Goal: Transaction & Acquisition: Purchase product/service

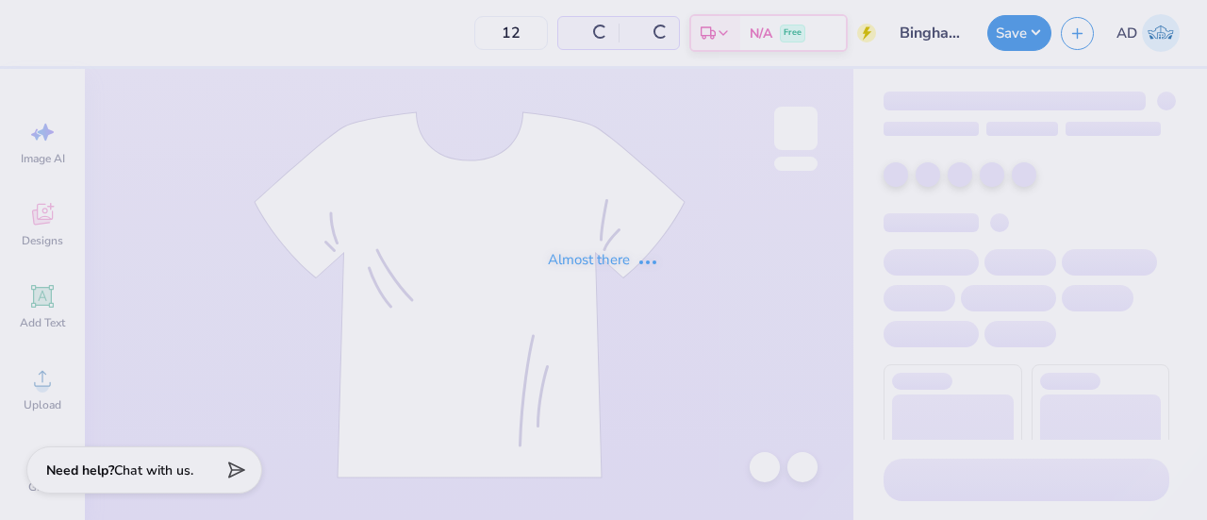
type input "25"
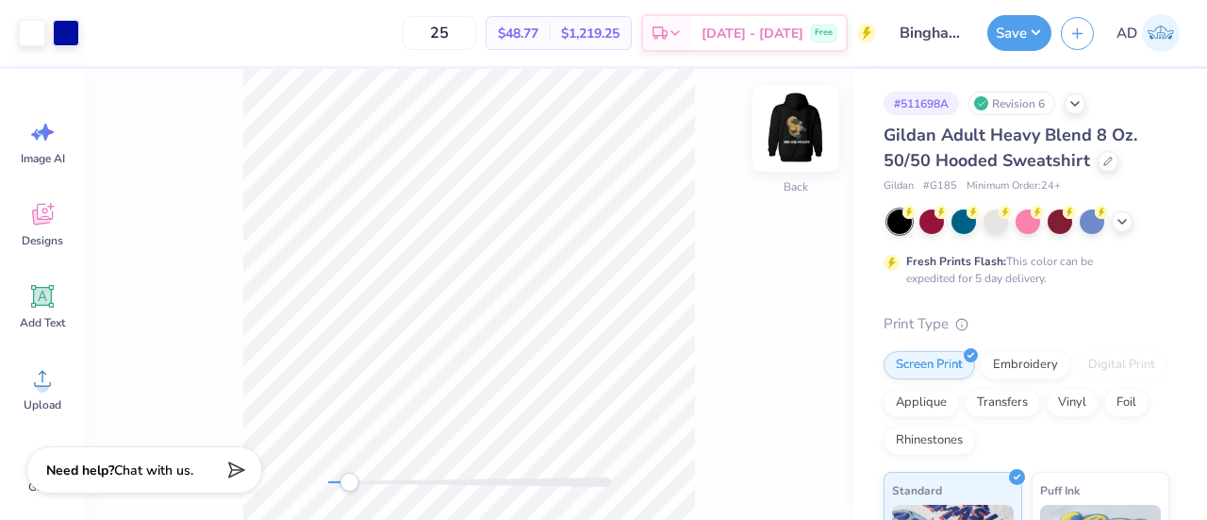
click at [791, 130] on img at bounding box center [795, 128] width 75 height 75
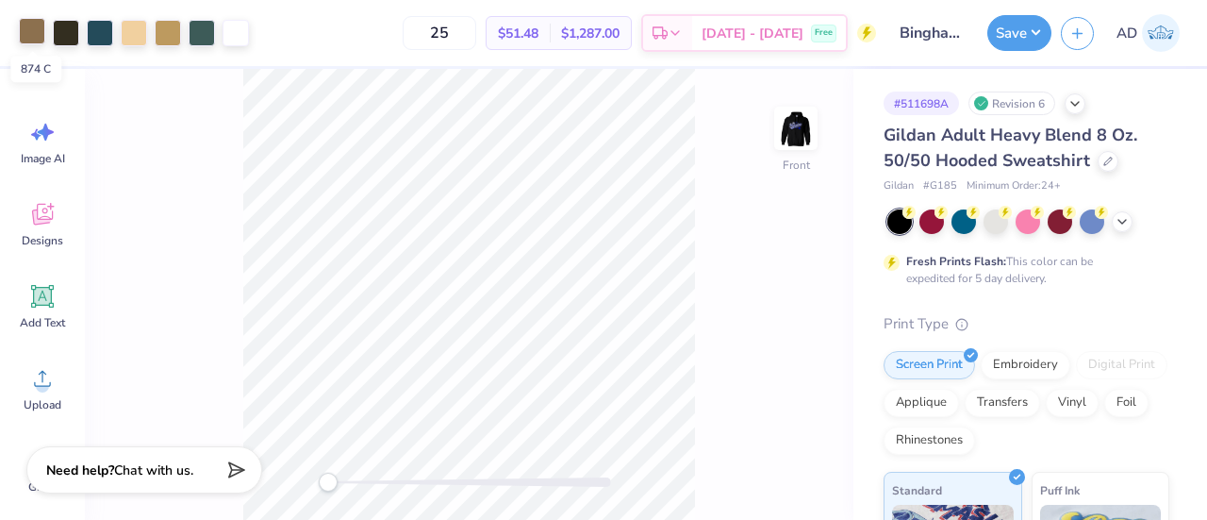
click at [34, 32] on div at bounding box center [32, 31] width 26 height 26
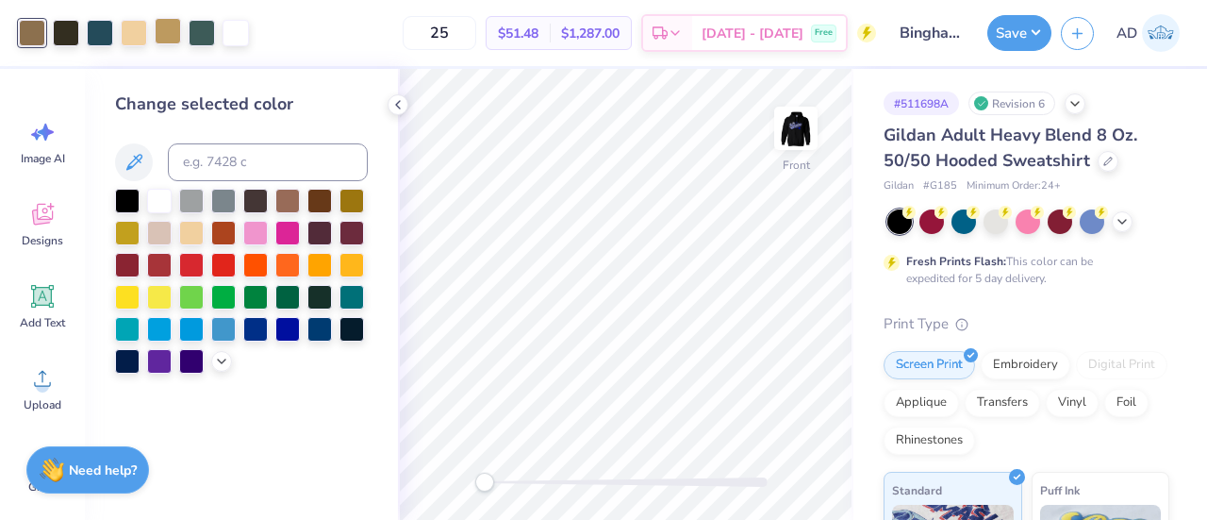
click at [171, 35] on div at bounding box center [168, 31] width 26 height 26
click at [222, 167] on input at bounding box center [268, 162] width 200 height 38
type input "874"
click at [766, 461] on icon at bounding box center [765, 467] width 19 height 19
click at [133, 33] on div at bounding box center [134, 31] width 26 height 26
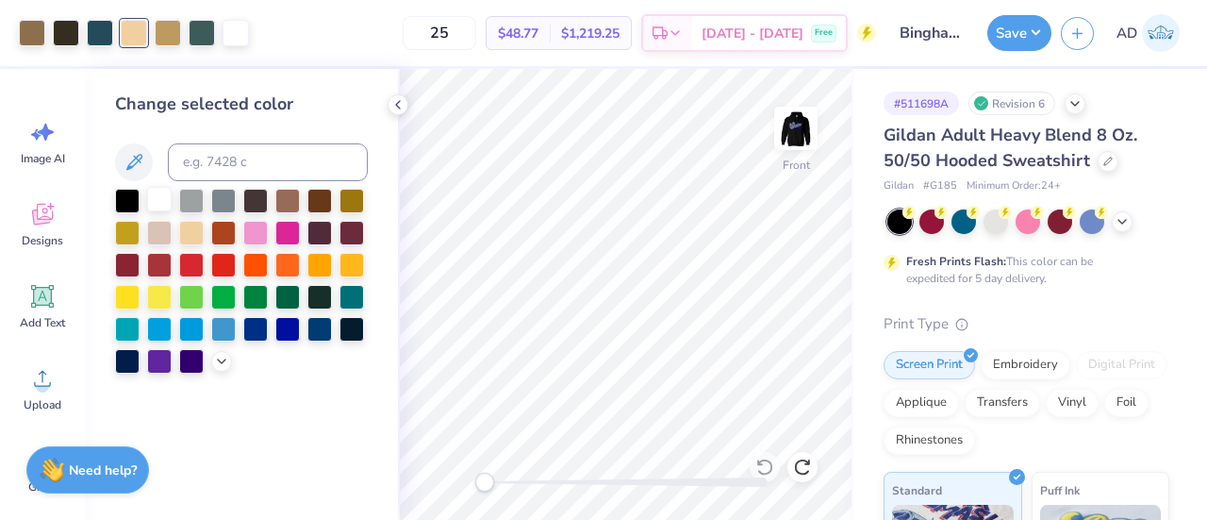
click at [154, 204] on div at bounding box center [159, 199] width 25 height 25
click at [764, 458] on icon at bounding box center [765, 467] width 19 height 19
click at [246, 32] on div at bounding box center [236, 33] width 26 height 26
click at [249, 160] on input at bounding box center [268, 162] width 200 height 38
type input "155"
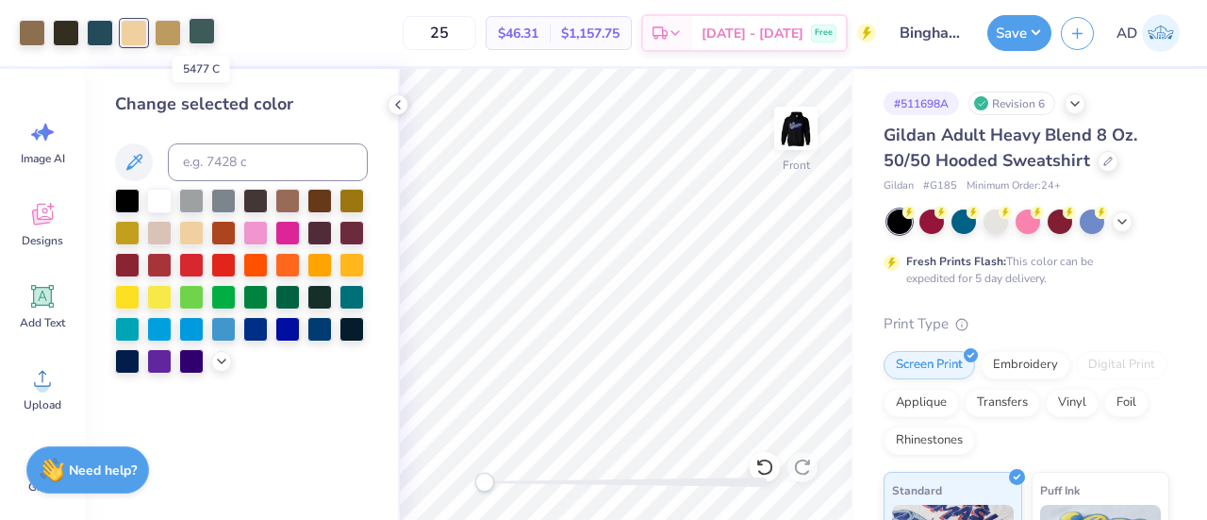
click at [199, 26] on div at bounding box center [202, 31] width 26 height 26
click at [225, 170] on input at bounding box center [268, 162] width 200 height 38
type input "7477"
click at [273, 29] on div "25 $44.00 Per Item $1,100.00 Total Est. Delivery Sep 21 - 24 Free" at bounding box center [534, 33] width 686 height 66
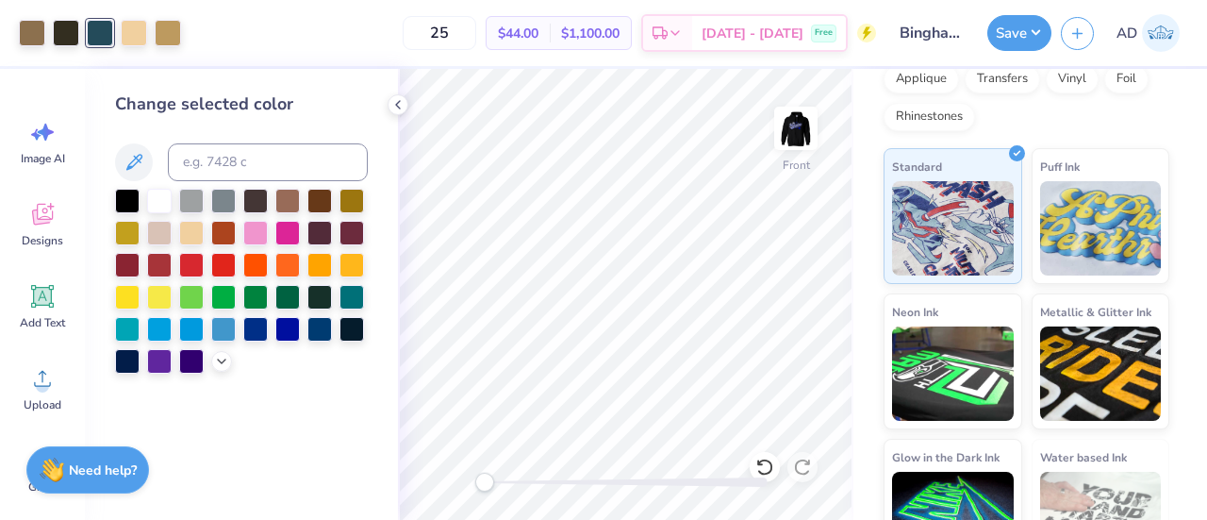
scroll to position [377, 0]
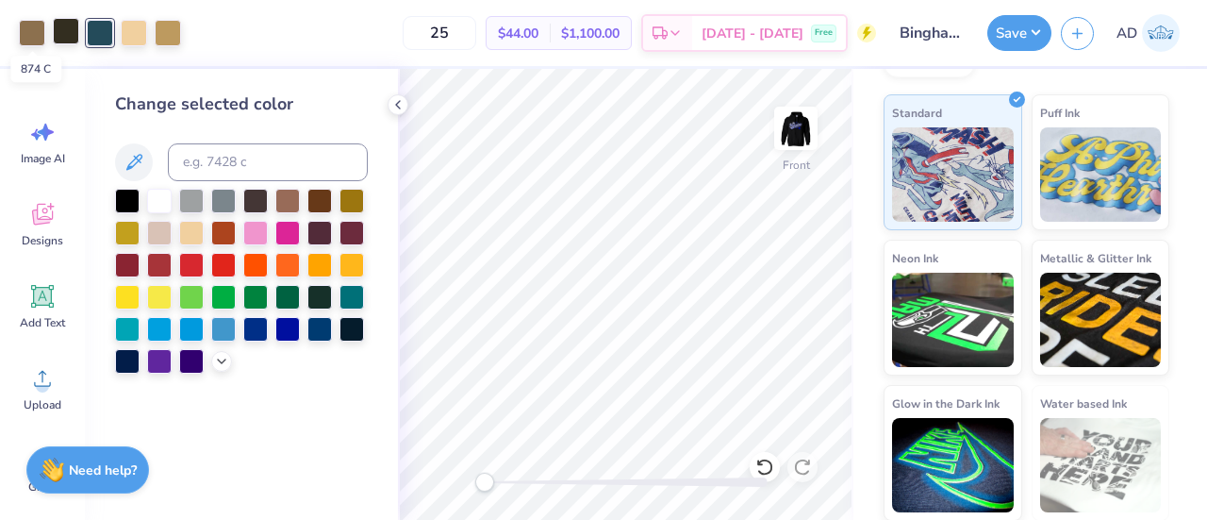
click at [64, 27] on div at bounding box center [66, 31] width 26 height 26
click at [230, 156] on input at bounding box center [268, 162] width 200 height 38
type input "874"
click at [758, 468] on icon at bounding box center [765, 467] width 19 height 19
click at [226, 28] on div "25 $44.00 Per Item $1,100.00 Total Est. Delivery Sep 21 - 24 Free" at bounding box center [534, 33] width 686 height 66
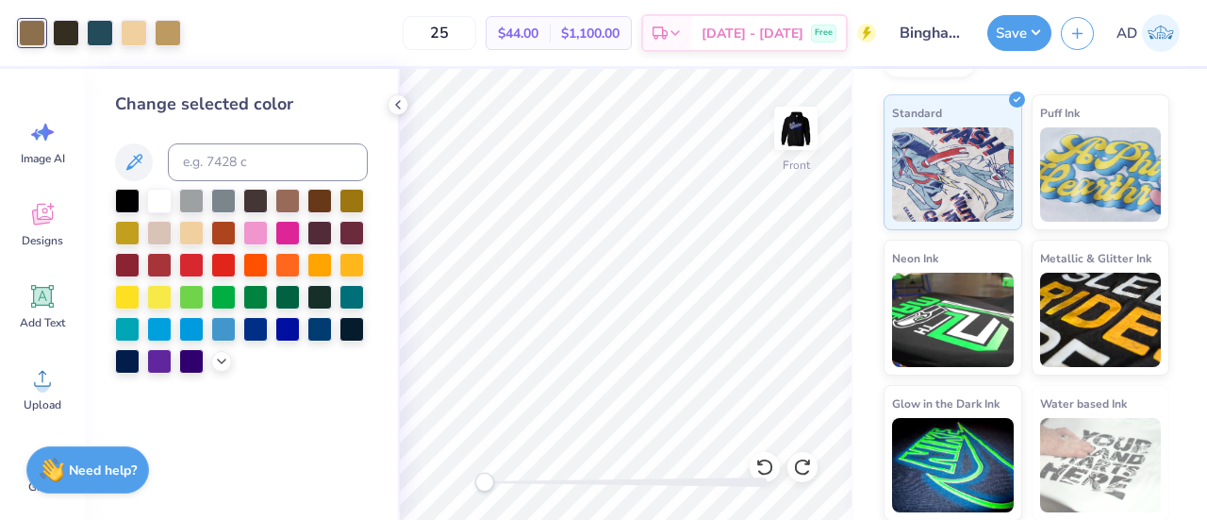
click at [32, 37] on div at bounding box center [32, 33] width 26 height 26
click at [234, 161] on input at bounding box center [268, 162] width 200 height 38
type input "7562"
click at [765, 467] on icon at bounding box center [765, 467] width 19 height 19
click at [801, 465] on icon at bounding box center [802, 467] width 19 height 19
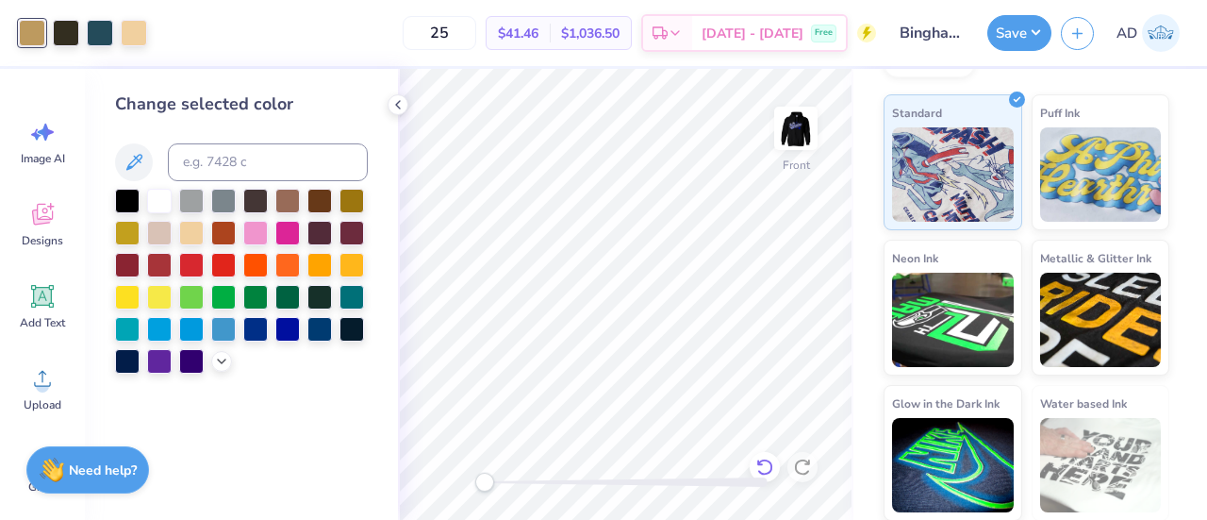
click at [758, 464] on icon at bounding box center [760, 462] width 4 height 4
click at [1010, 20] on button "Save" at bounding box center [1020, 30] width 64 height 36
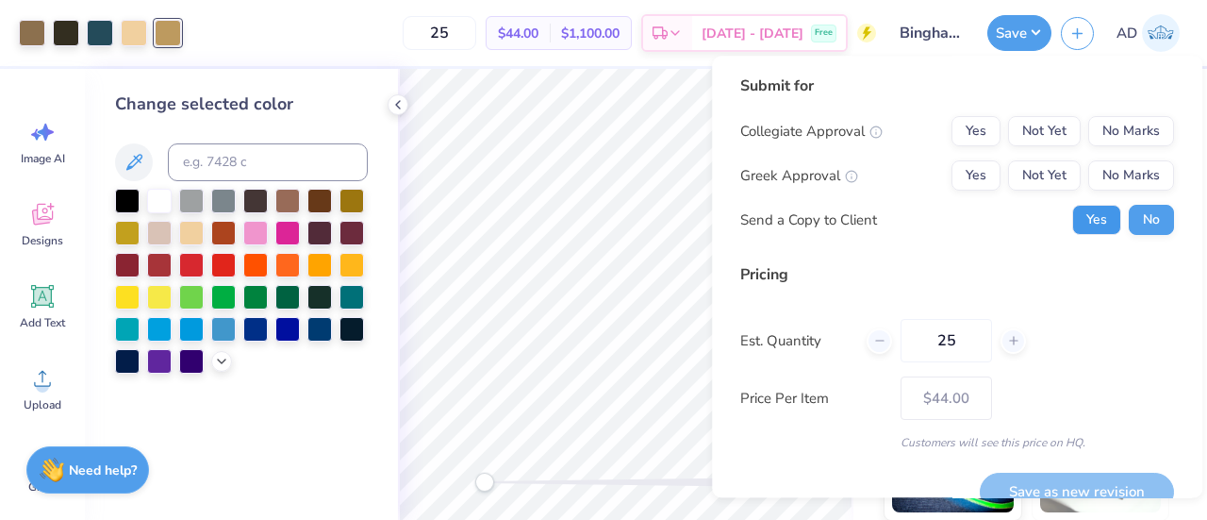
click at [1083, 212] on button "Yes" at bounding box center [1097, 220] width 49 height 30
click at [1108, 122] on button "No Marks" at bounding box center [1132, 131] width 86 height 30
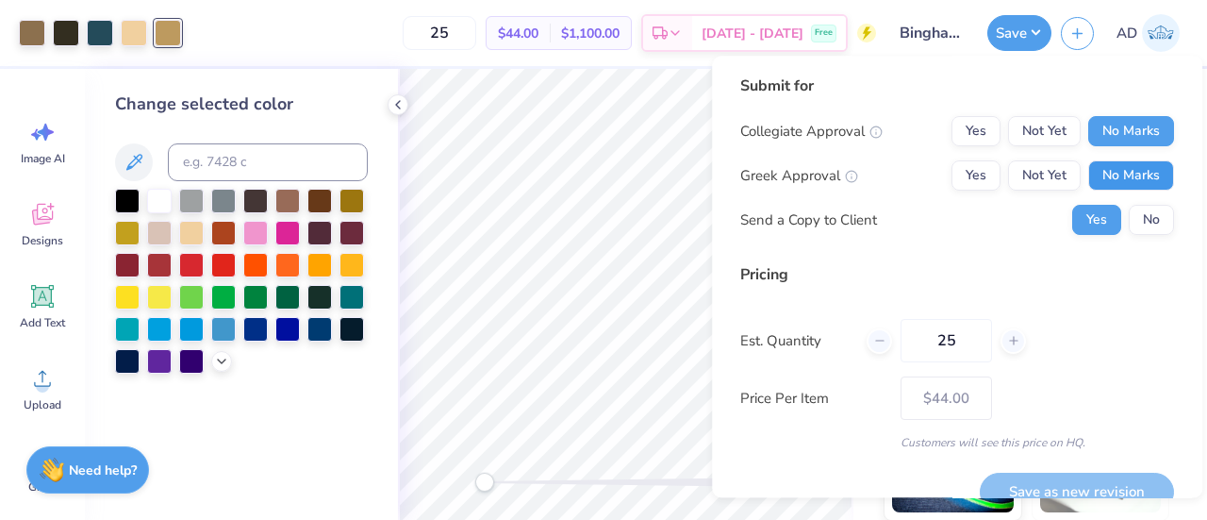
click at [1114, 164] on button "No Marks" at bounding box center [1132, 175] width 86 height 30
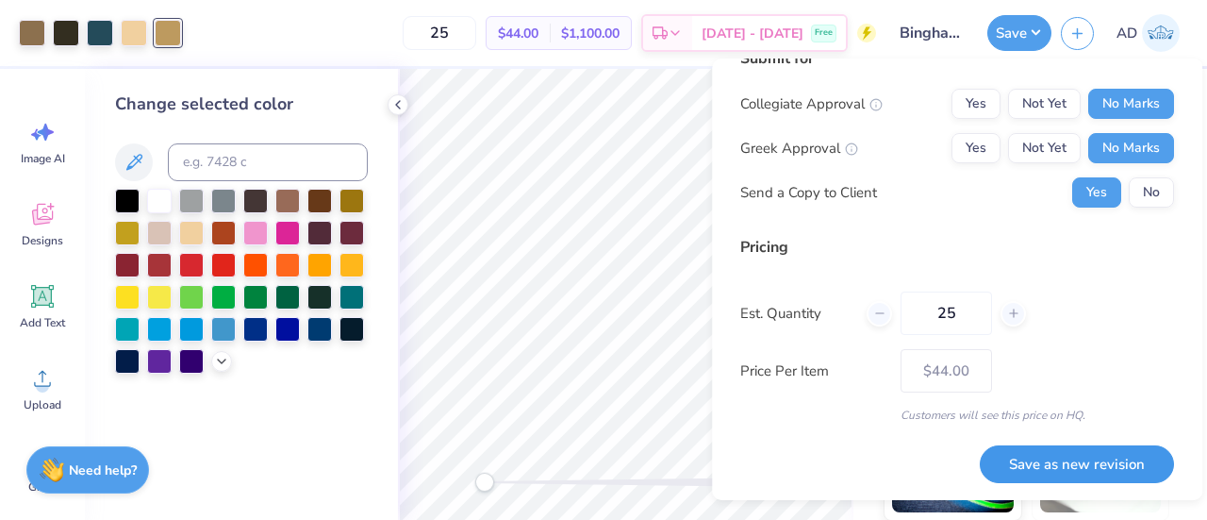
click at [1038, 476] on button "Save as new revision" at bounding box center [1077, 464] width 194 height 39
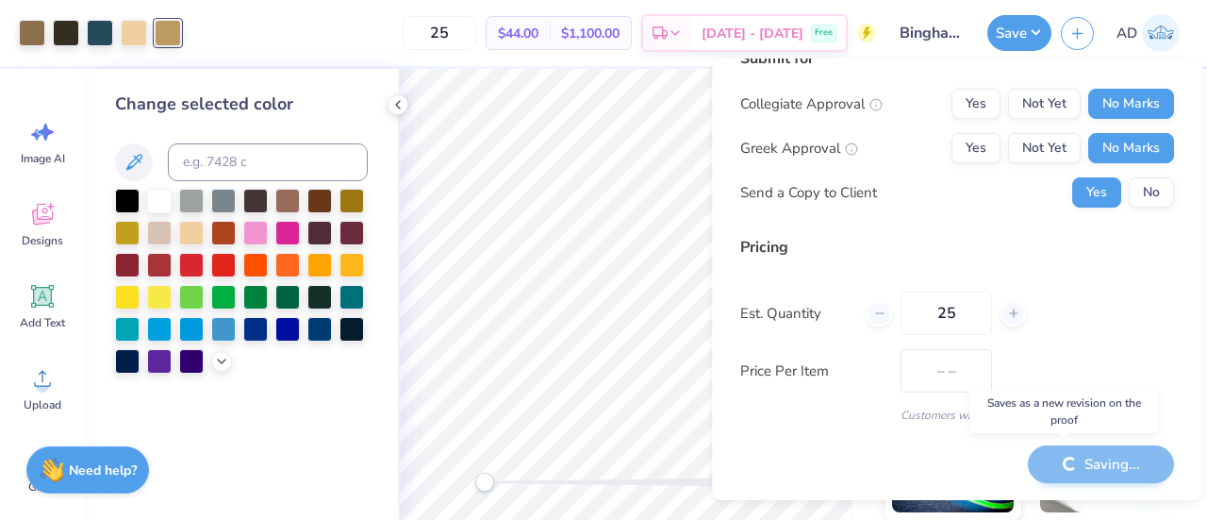
type input "$44.00"
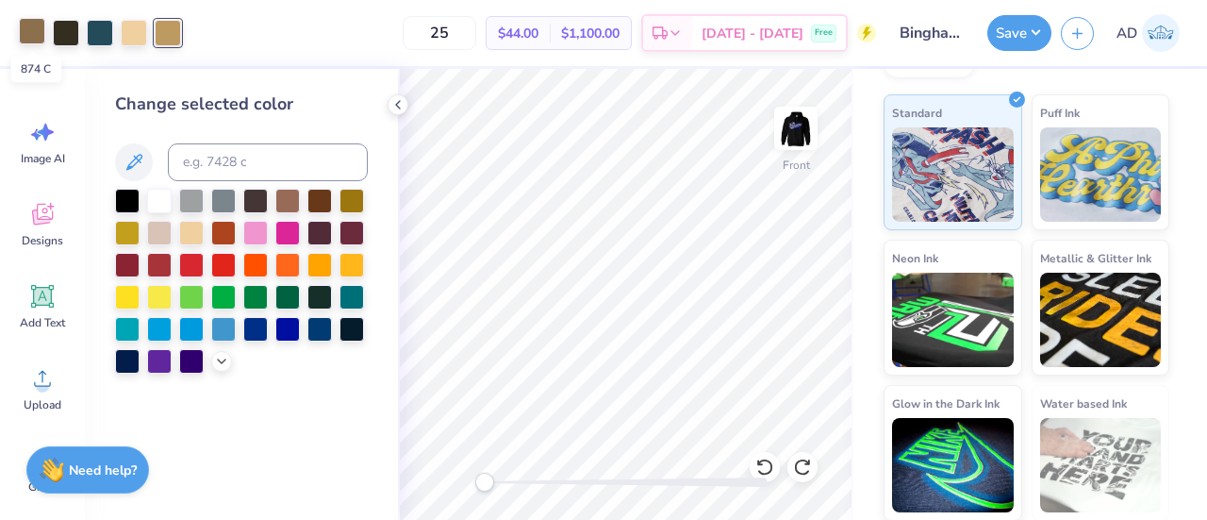
click at [37, 29] on div at bounding box center [32, 31] width 26 height 26
click at [219, 161] on input at bounding box center [268, 162] width 200 height 38
type input "7562"
click at [1010, 25] on button "Save" at bounding box center [1020, 30] width 64 height 36
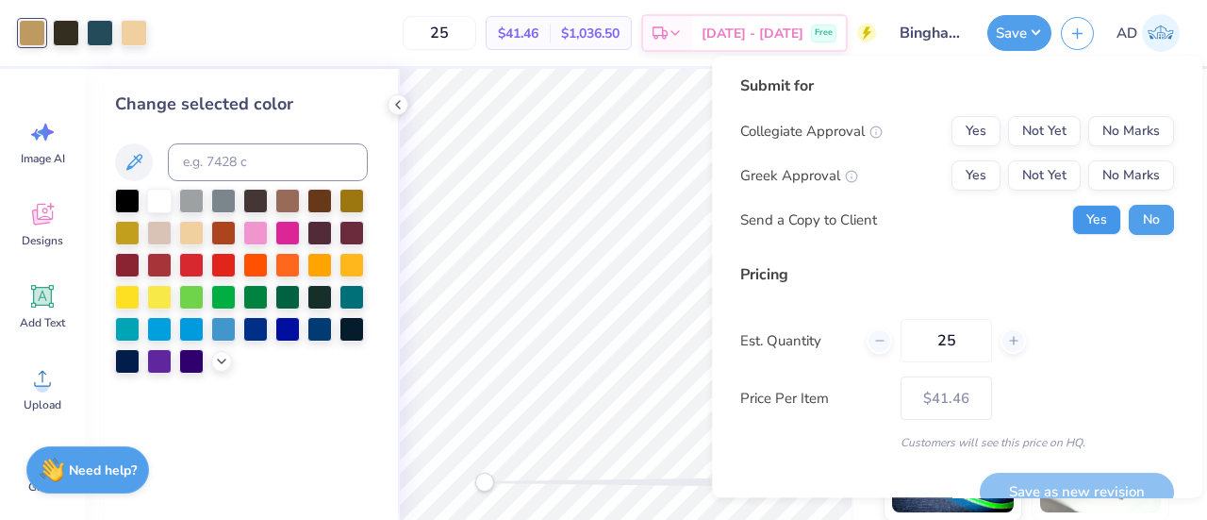
click at [1073, 229] on button "Yes" at bounding box center [1097, 220] width 49 height 30
click at [1112, 124] on button "No Marks" at bounding box center [1132, 131] width 86 height 30
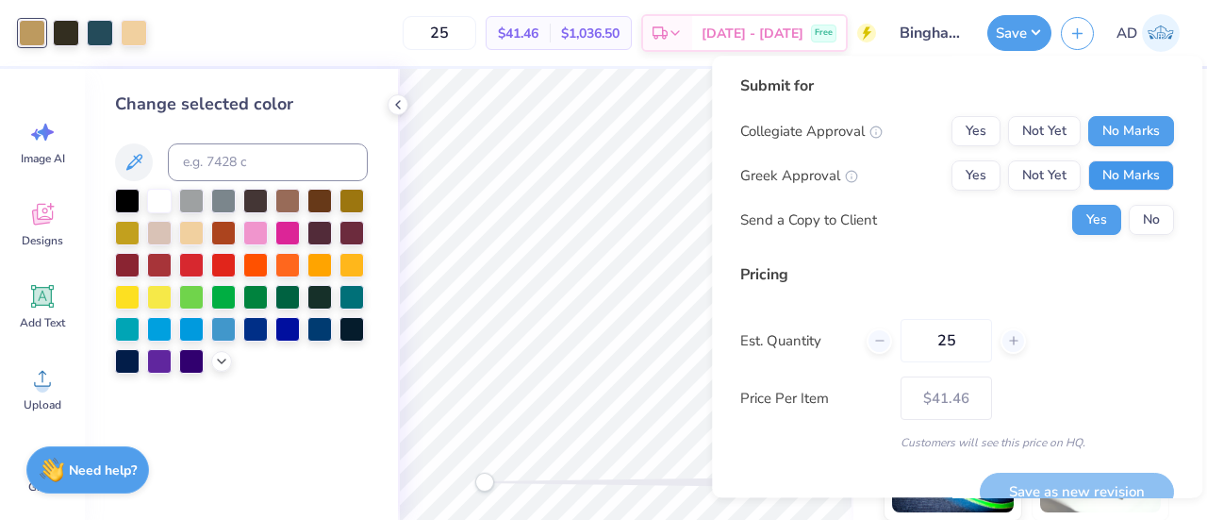
click at [1113, 169] on button "No Marks" at bounding box center [1132, 175] width 86 height 30
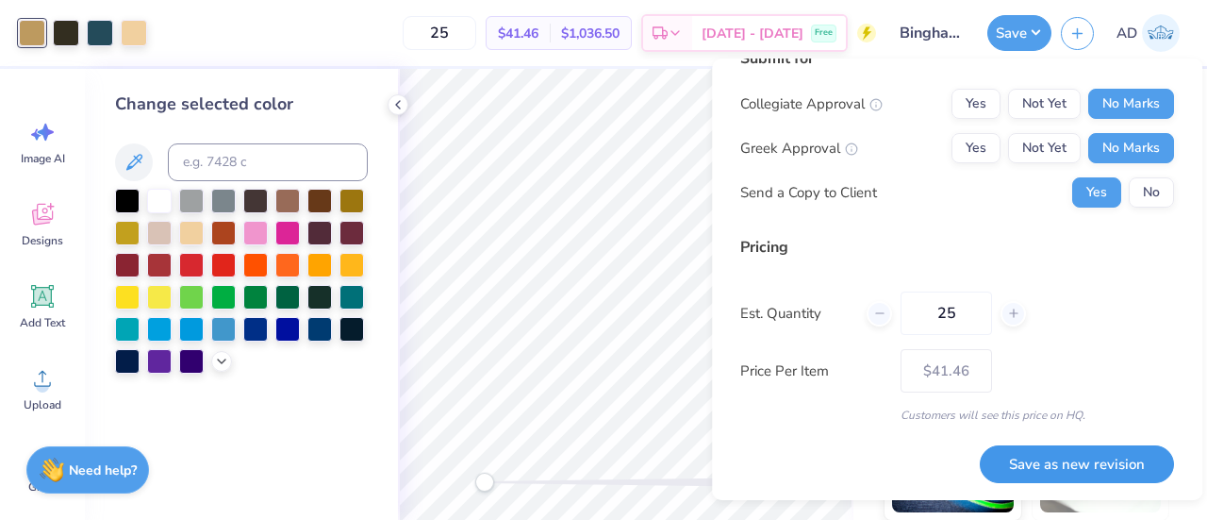
click at [1007, 452] on button "Save as new revision" at bounding box center [1077, 464] width 194 height 39
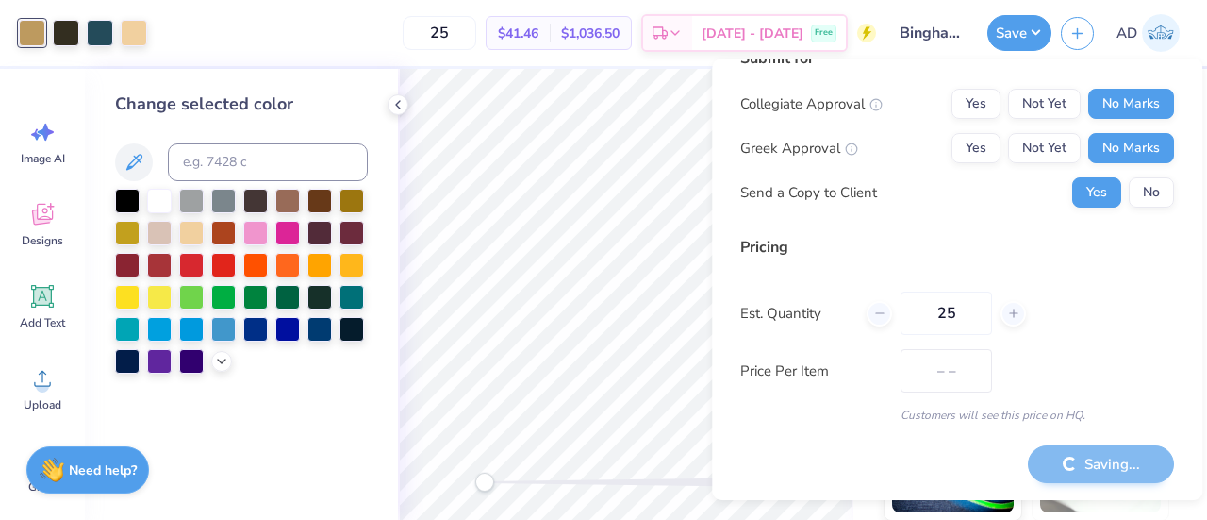
type input "$41.46"
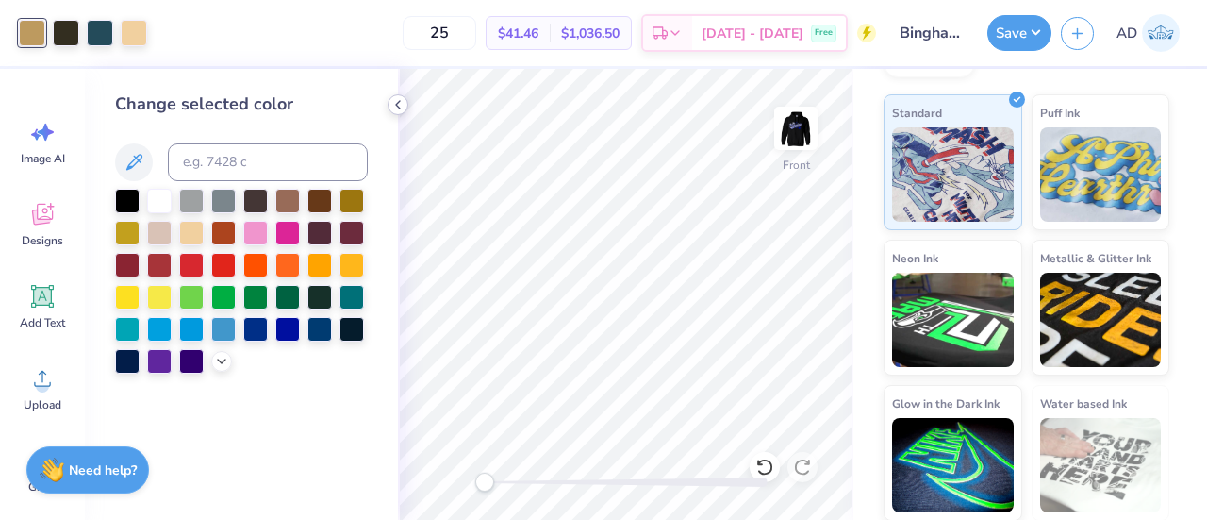
click at [400, 103] on icon at bounding box center [398, 104] width 15 height 15
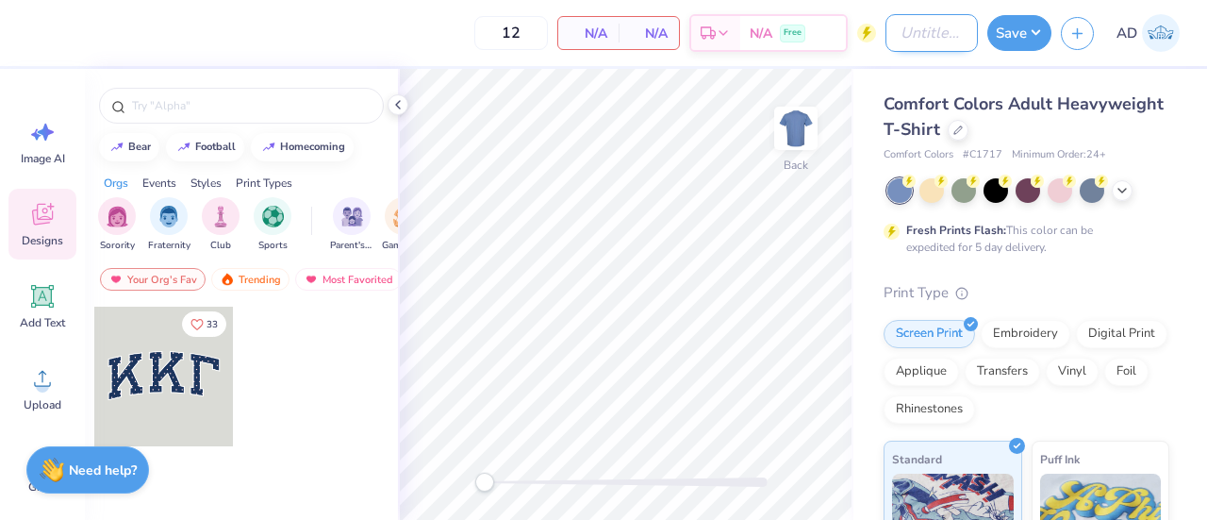
click at [926, 33] on input "Design Title" at bounding box center [932, 33] width 92 height 38
type input "Phi Sig 5"
click at [963, 128] on icon at bounding box center [958, 128] width 9 height 9
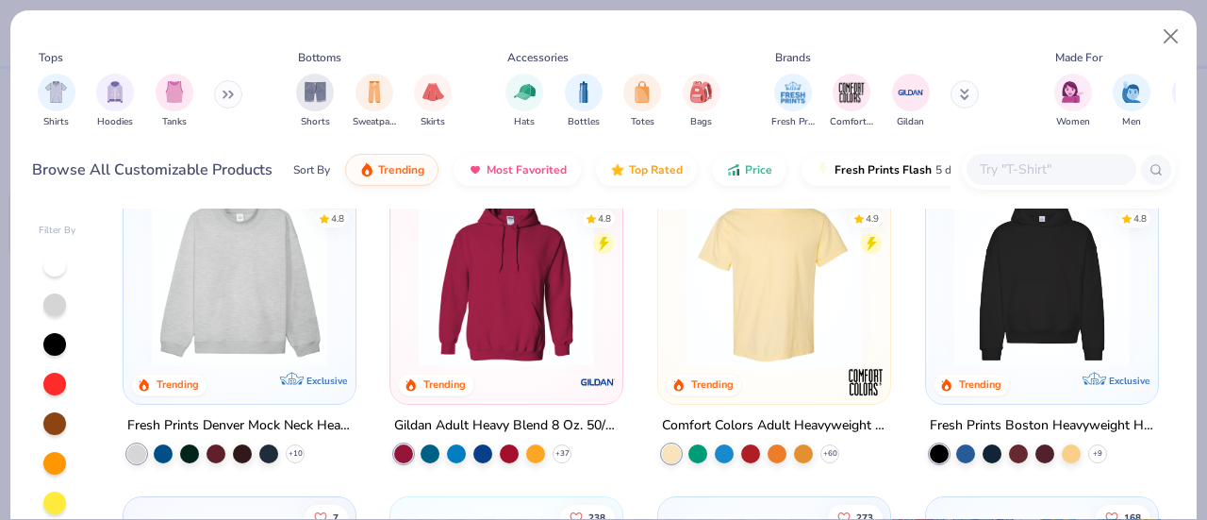
scroll to position [49, 0]
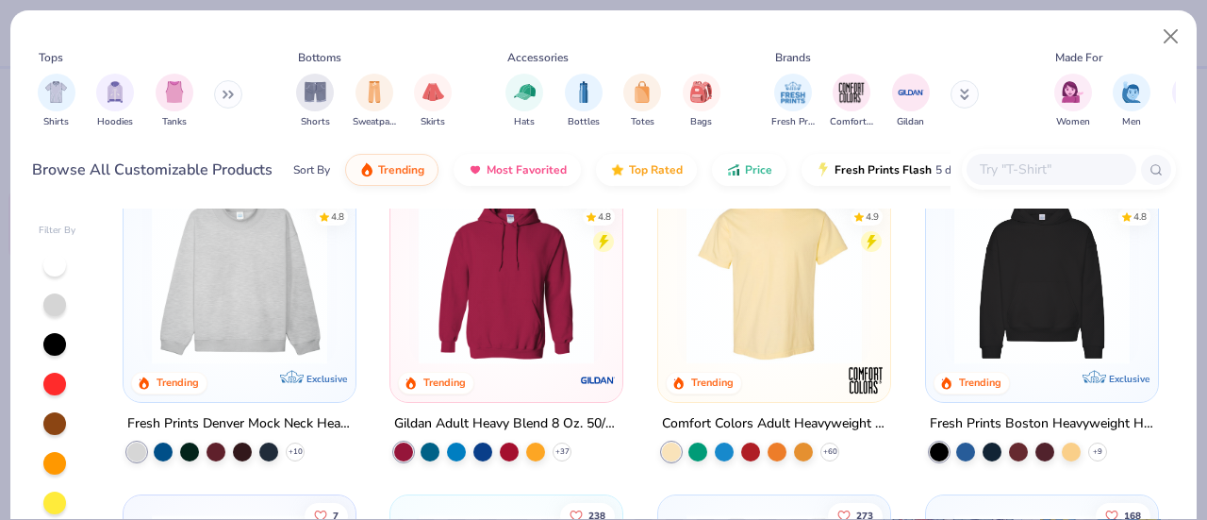
click at [1004, 163] on input "text" at bounding box center [1050, 169] width 145 height 22
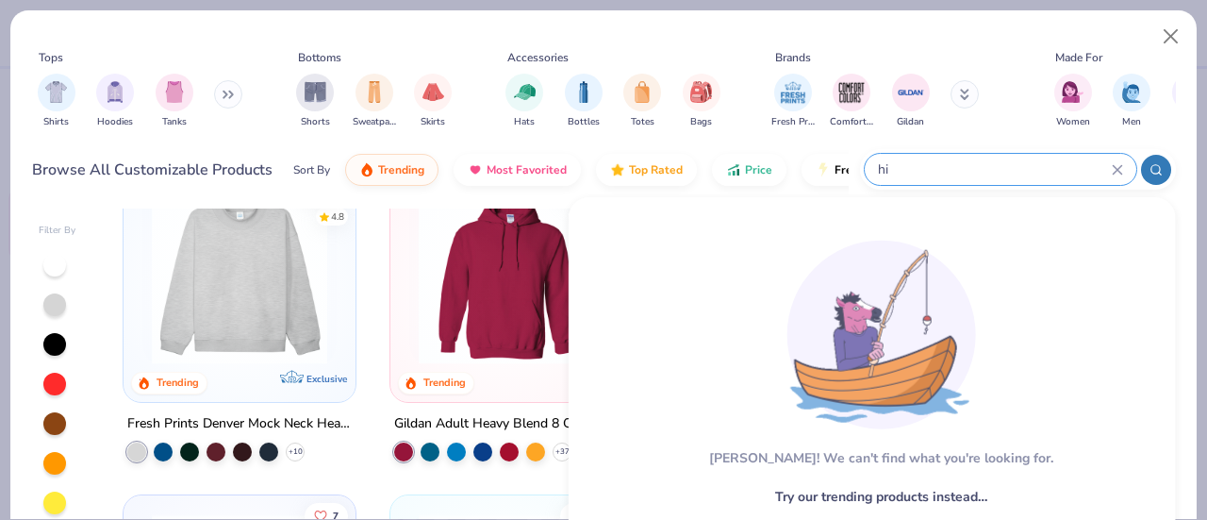
type input "h"
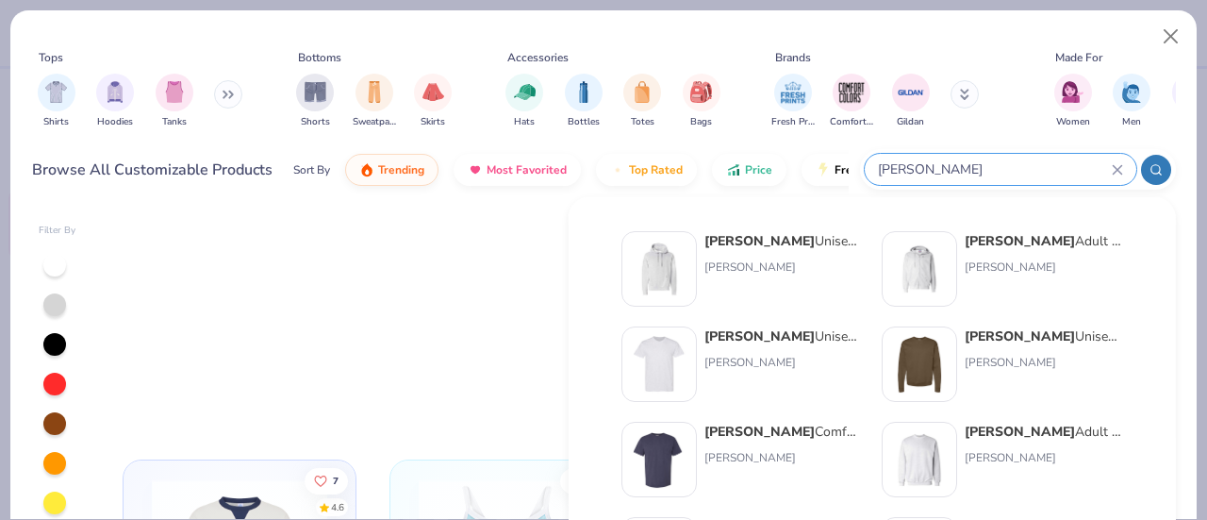
scroll to position [0, 0]
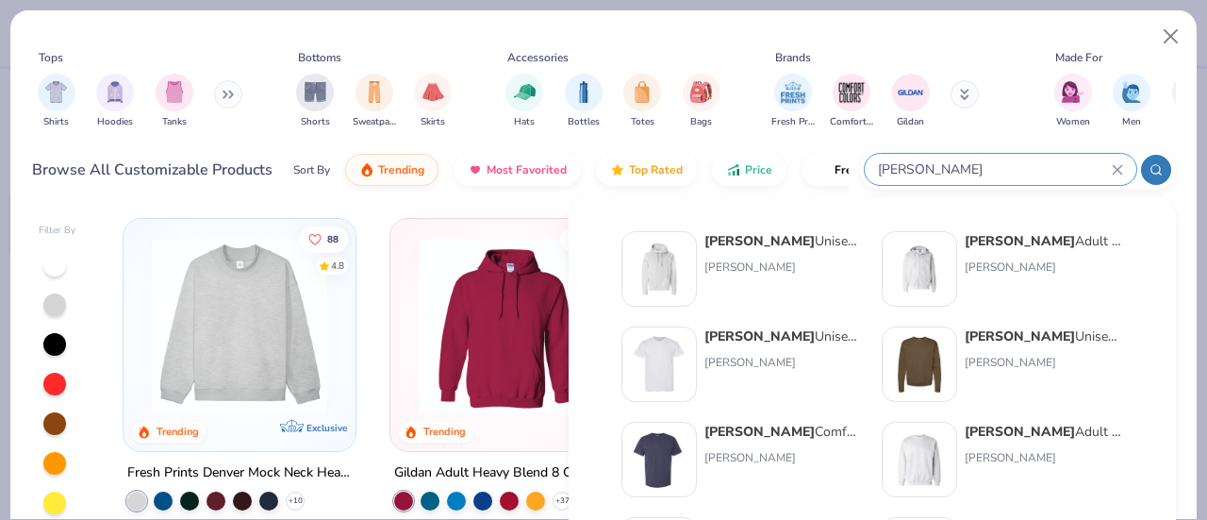
type input "[PERSON_NAME]"
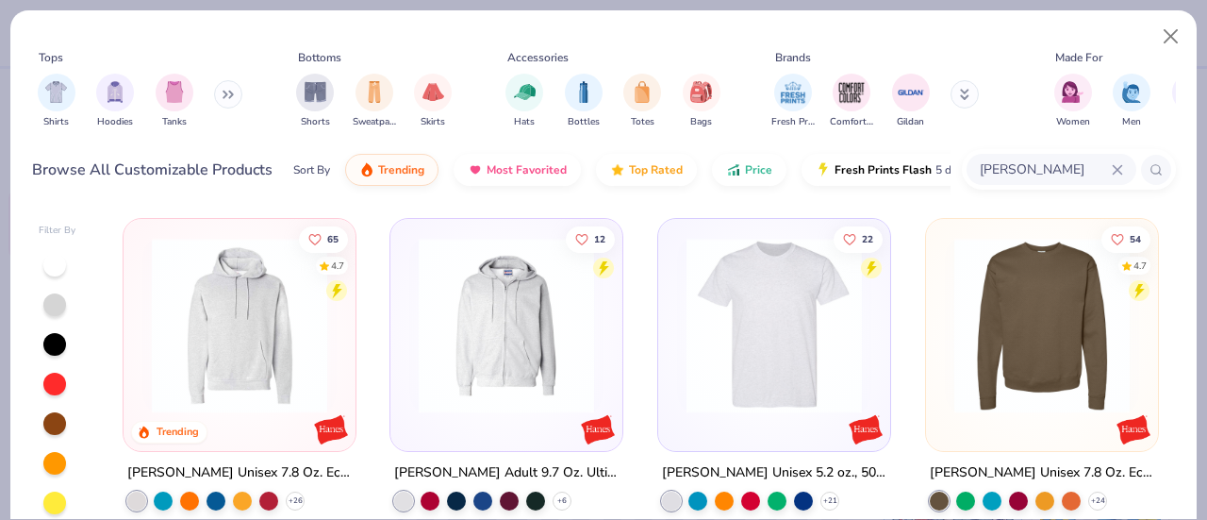
click at [208, 329] on img at bounding box center [239, 325] width 194 height 175
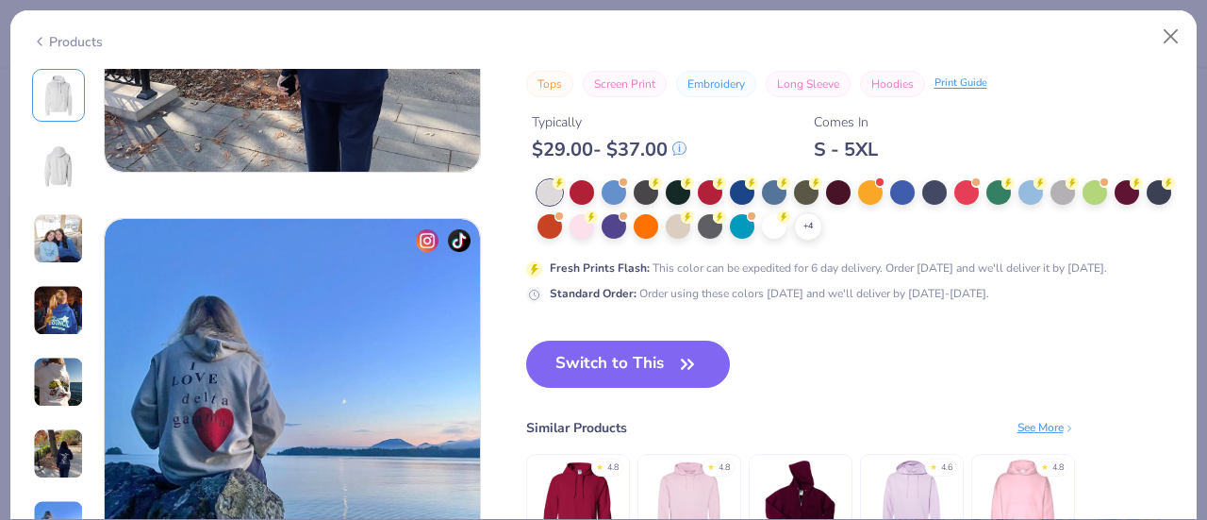
scroll to position [2383, 0]
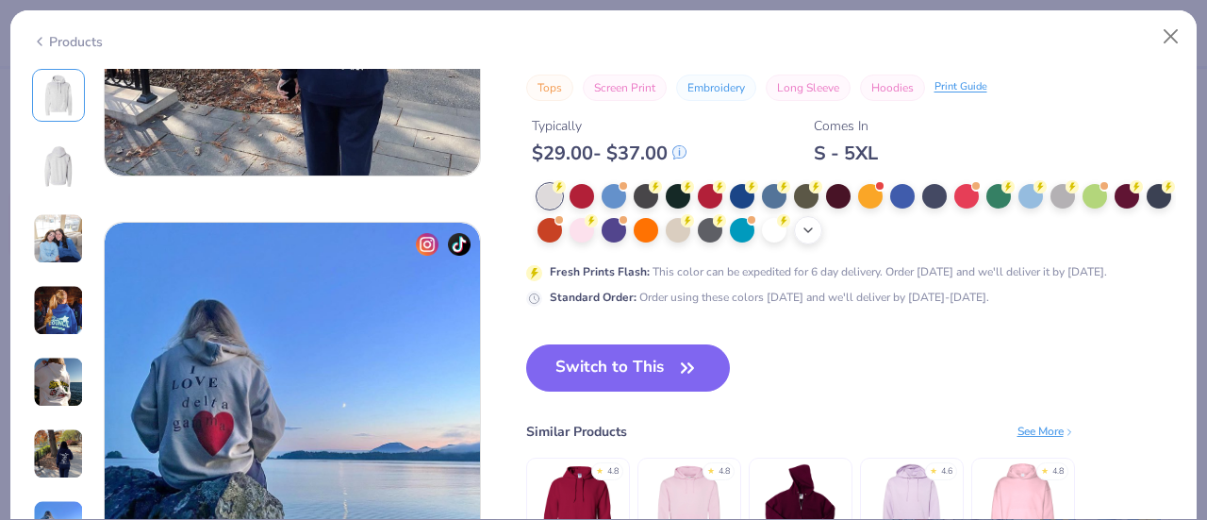
click at [823, 237] on div "+ 4" at bounding box center [808, 230] width 28 height 28
click at [915, 225] on div at bounding box center [903, 228] width 25 height 25
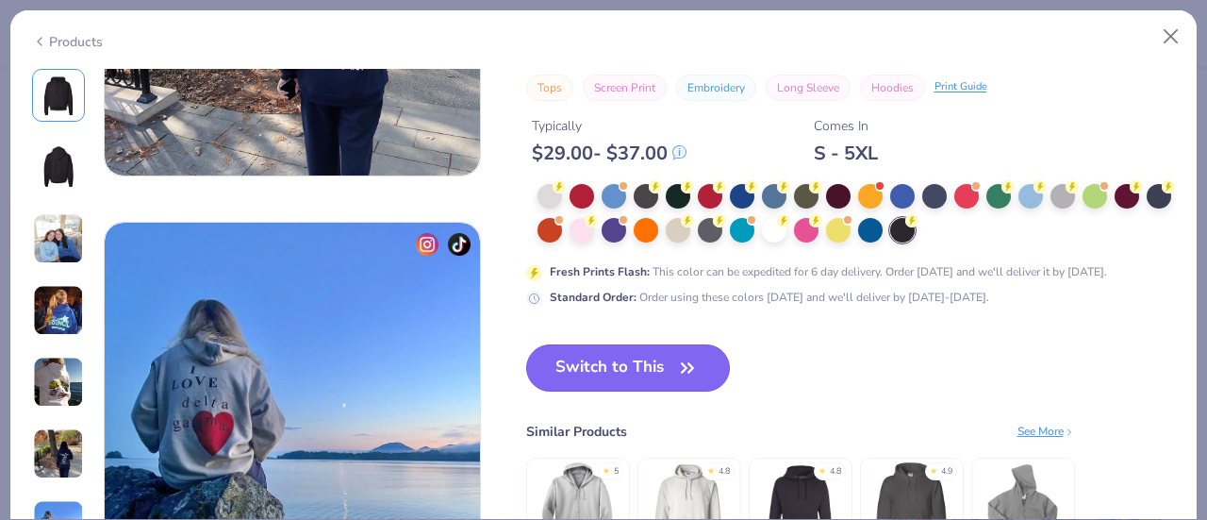
click at [603, 373] on button "Switch to This" at bounding box center [628, 367] width 205 height 47
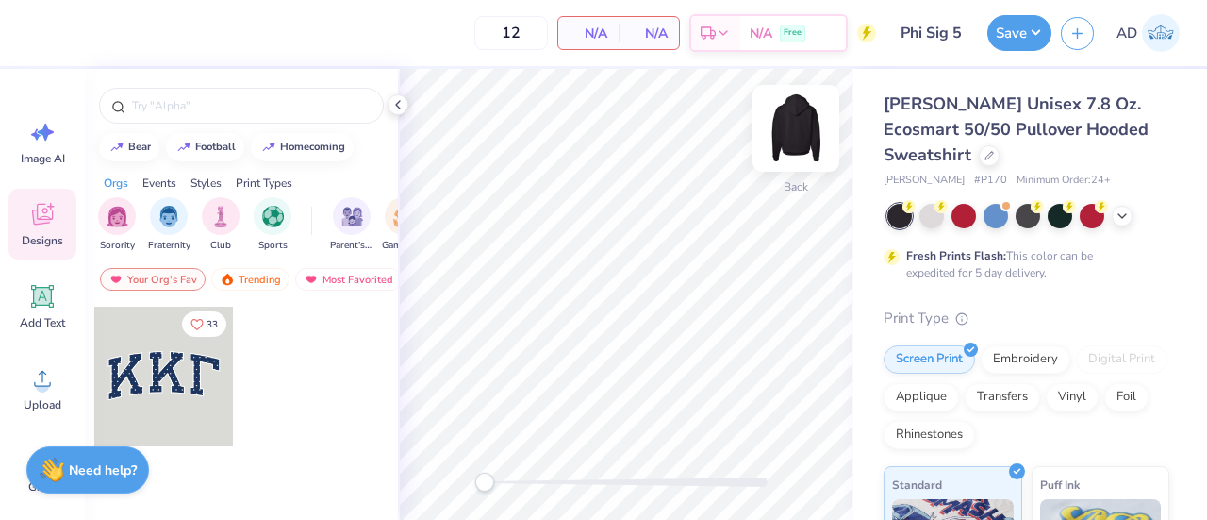
click at [800, 124] on img at bounding box center [795, 128] width 75 height 75
